Goal: Information Seeking & Learning: Find specific fact

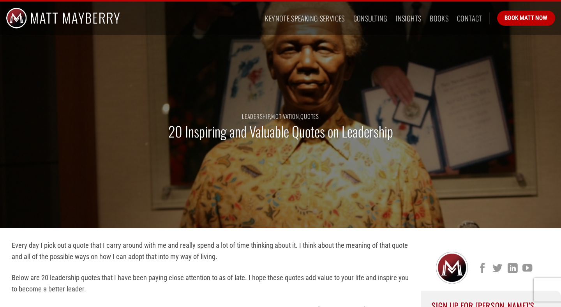
scroll to position [163, 0]
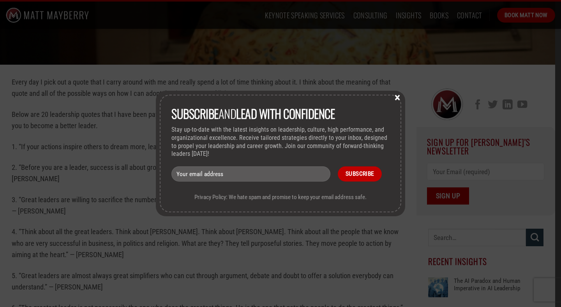
click at [398, 99] on button "×" at bounding box center [398, 97] width 12 height 7
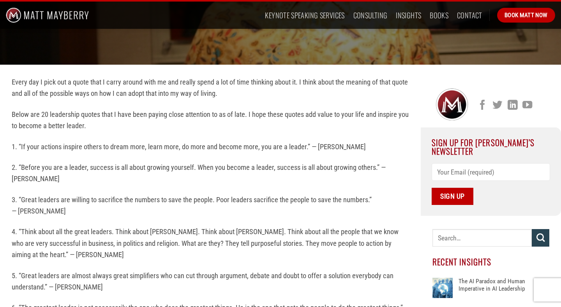
click at [23, 170] on p "2. “Before you are a leader, success is all about growing yourself. When you be…" at bounding box center [211, 173] width 398 height 23
click at [23, 168] on p "2. “Before you are a leader, success is all about growing yourself. When you be…" at bounding box center [211, 173] width 398 height 23
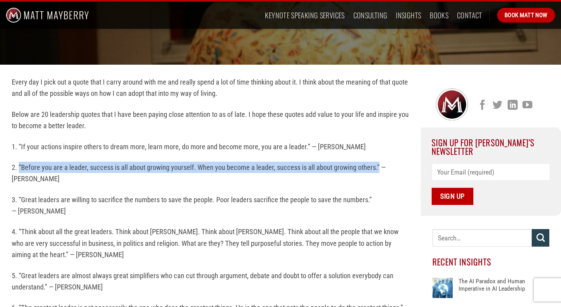
drag, startPoint x: 19, startPoint y: 166, endPoint x: 379, endPoint y: 162, distance: 360.3
click at [379, 162] on p "2. “Before you are a leader, success is all about growing yourself. When you be…" at bounding box center [211, 173] width 398 height 23
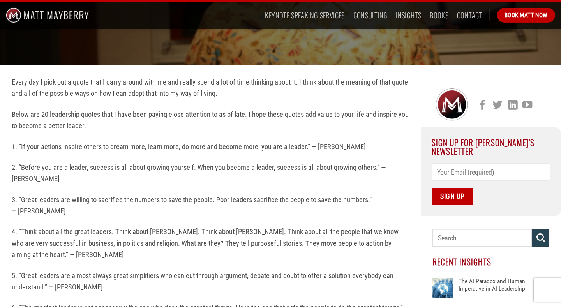
click at [250, 195] on p "3. “Great leaders are willing to sacrifice the numbers to save the people. Poor…" at bounding box center [211, 205] width 398 height 23
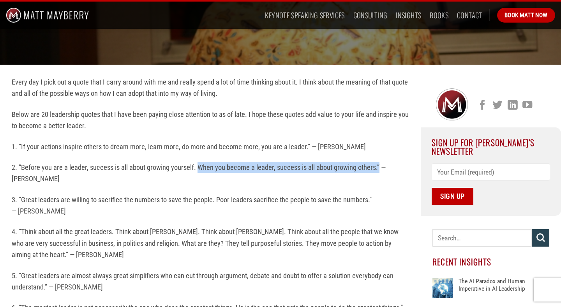
drag, startPoint x: 198, startPoint y: 166, endPoint x: 379, endPoint y: 165, distance: 180.9
click at [379, 165] on p "2. “Before you are a leader, success is all about growing yourself. When you be…" at bounding box center [211, 173] width 398 height 23
copy p "When you become a leader, success is all about growing others.”"
